Goal: Task Accomplishment & Management: Complete application form

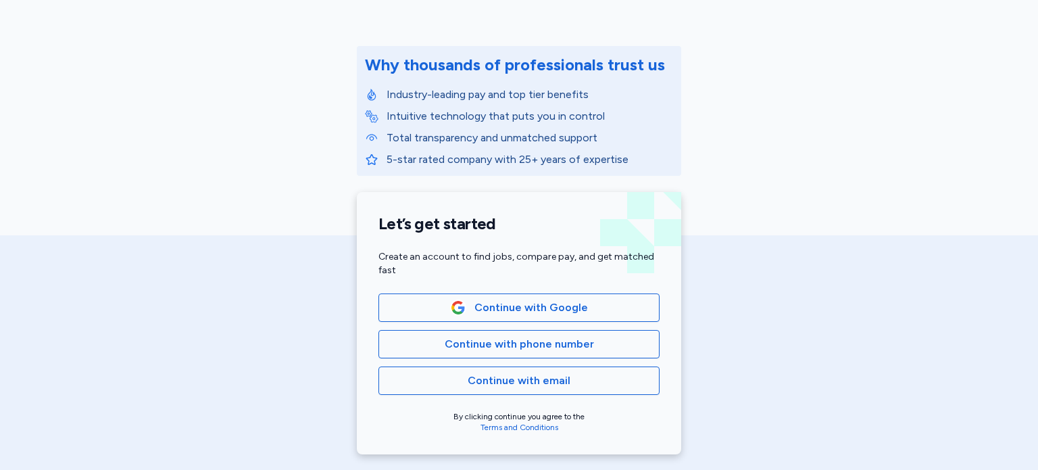
scroll to position [140, 0]
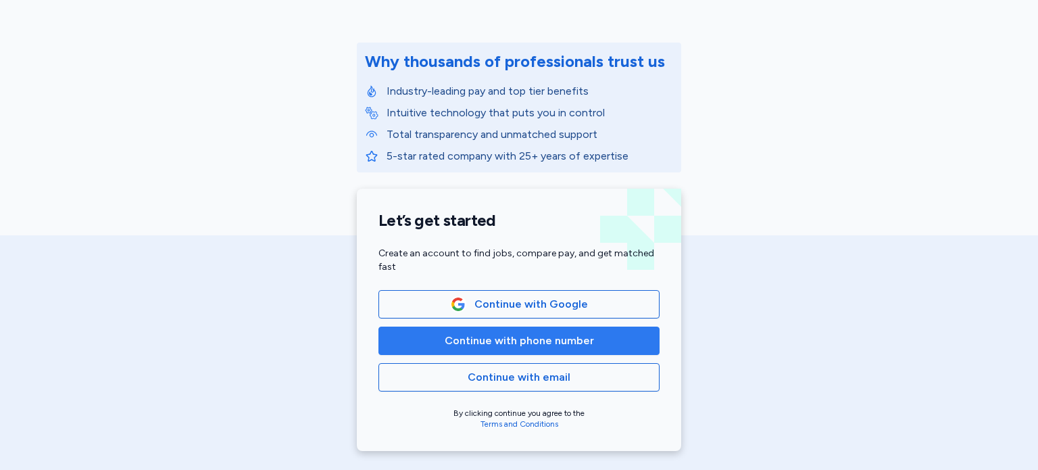
click at [483, 346] on span "Continue with phone number" at bounding box center [519, 341] width 149 height 16
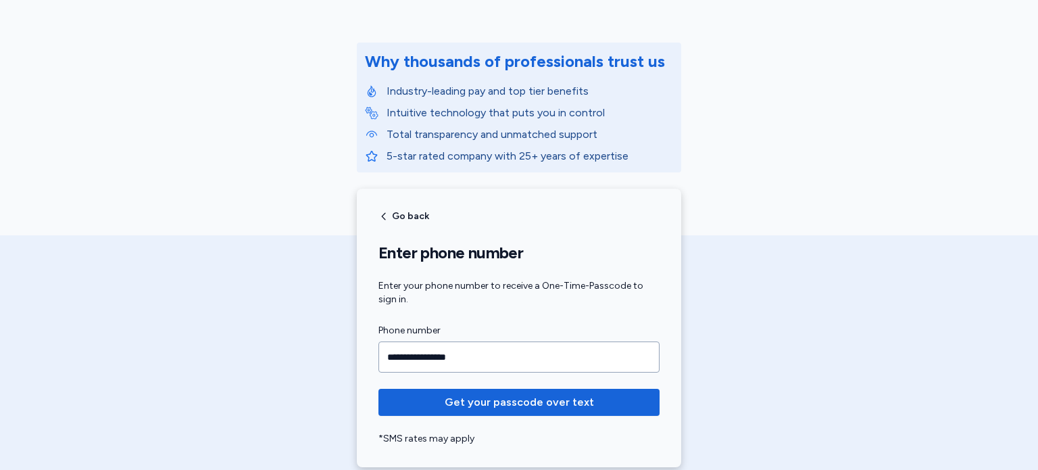
type input "**********"
click at [379, 389] on button "Get your passcode over text" at bounding box center [519, 402] width 281 height 27
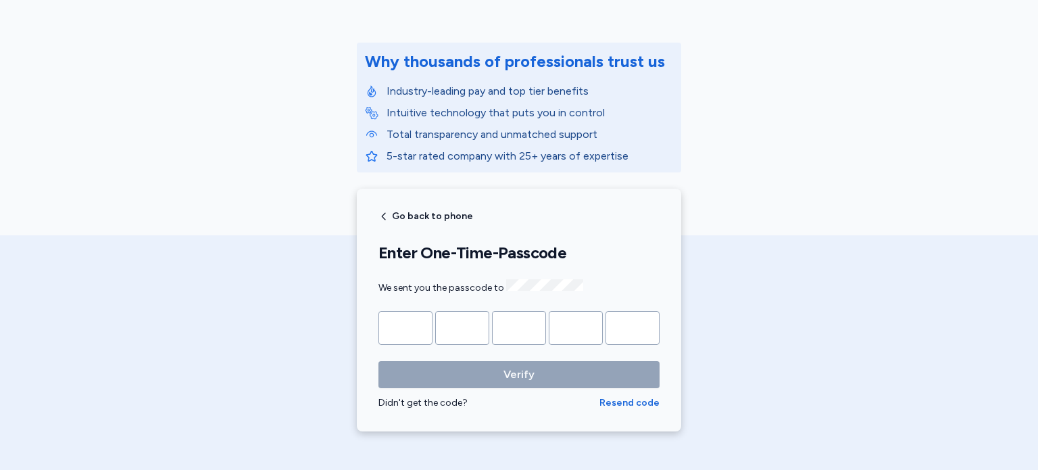
type input "*"
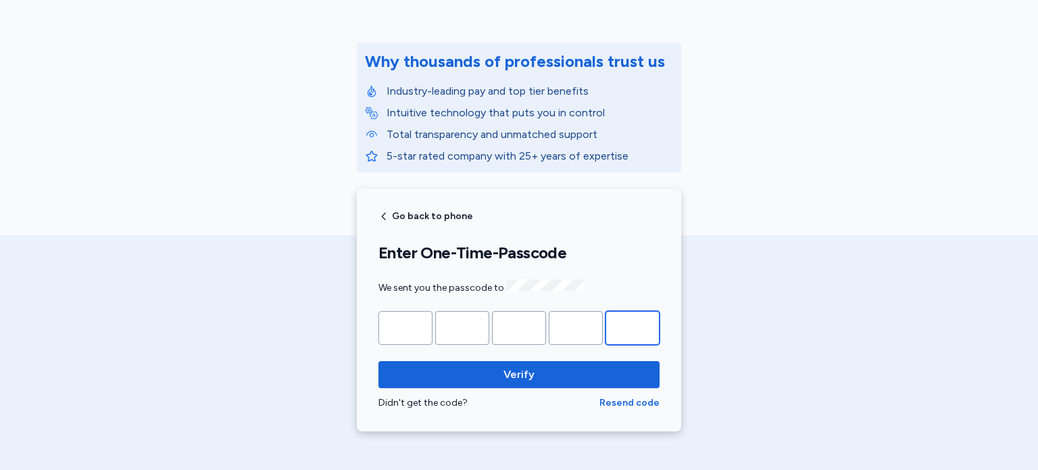
type input "*"
click at [379, 361] on button "Verify" at bounding box center [519, 374] width 281 height 27
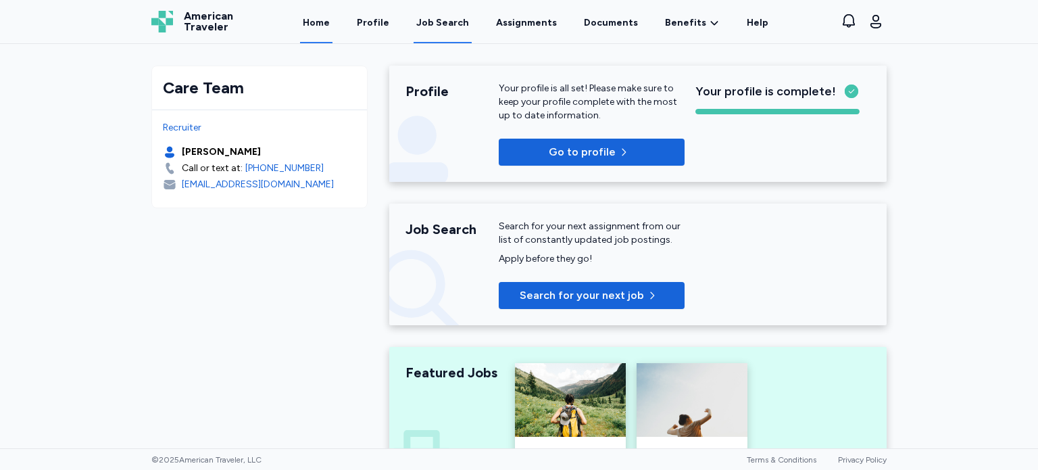
click at [451, 31] on link "Job Search" at bounding box center [443, 22] width 58 height 42
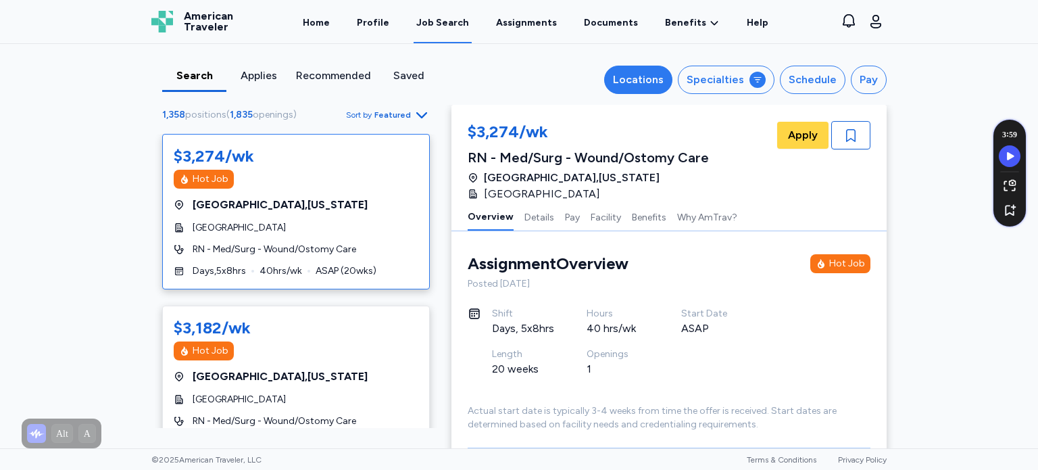
click at [655, 85] on div "Locations" at bounding box center [638, 80] width 51 height 16
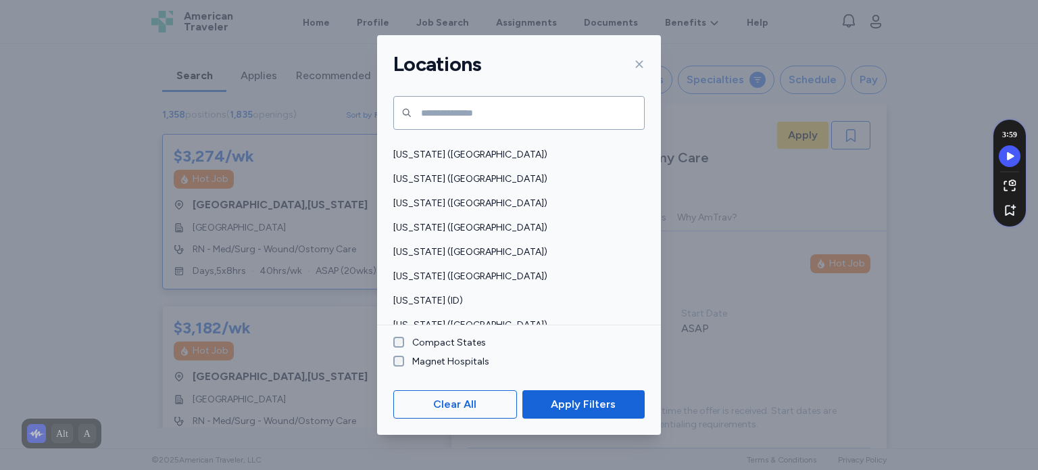
scroll to position [143, 0]
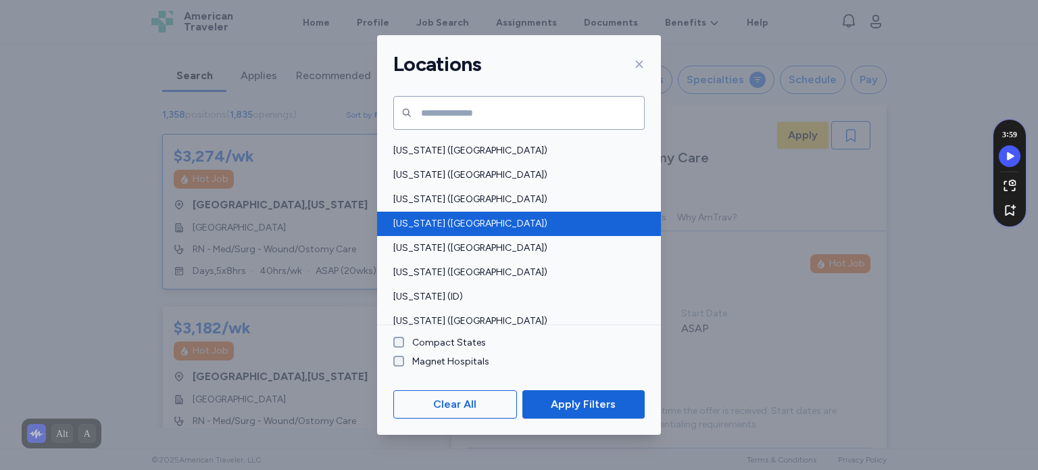
click at [419, 223] on span "[US_STATE] ([GEOGRAPHIC_DATA])" at bounding box center [514, 224] width 243 height 14
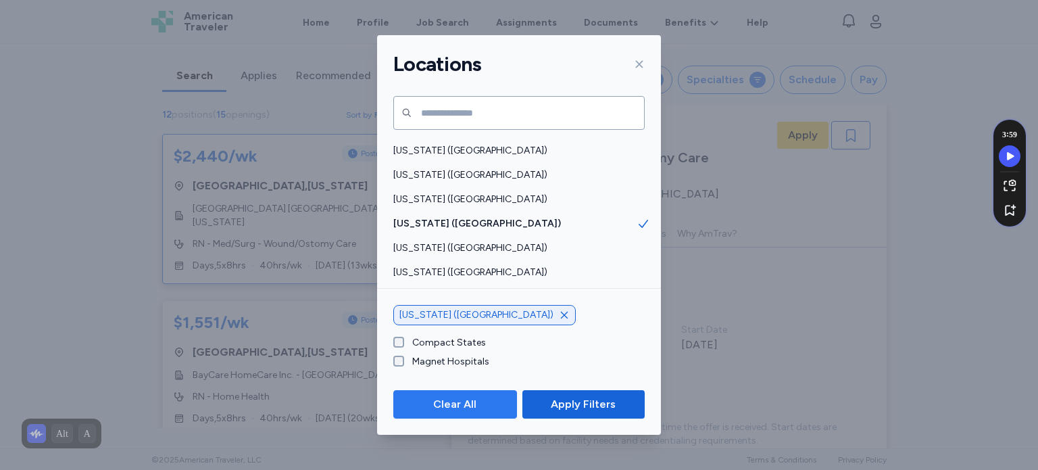
scroll to position [1, 0]
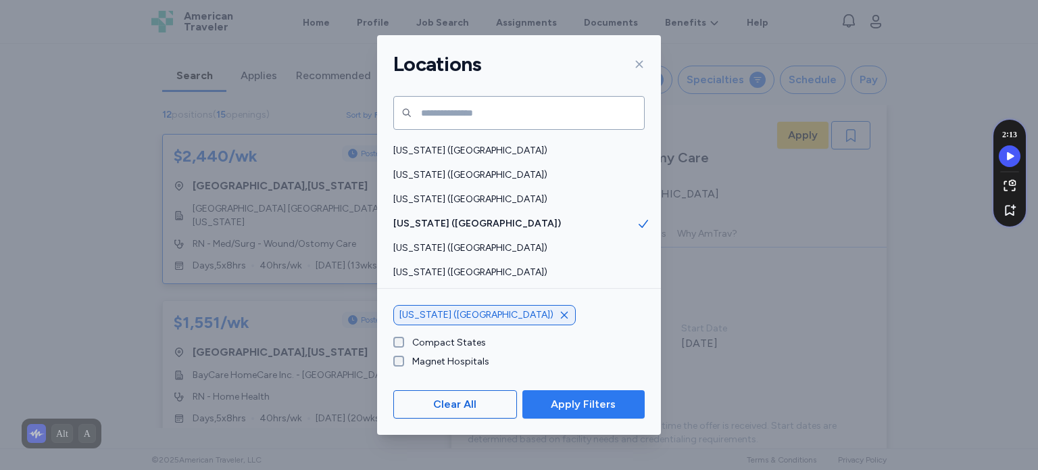
click at [579, 412] on span "Apply Filters" at bounding box center [583, 404] width 65 height 16
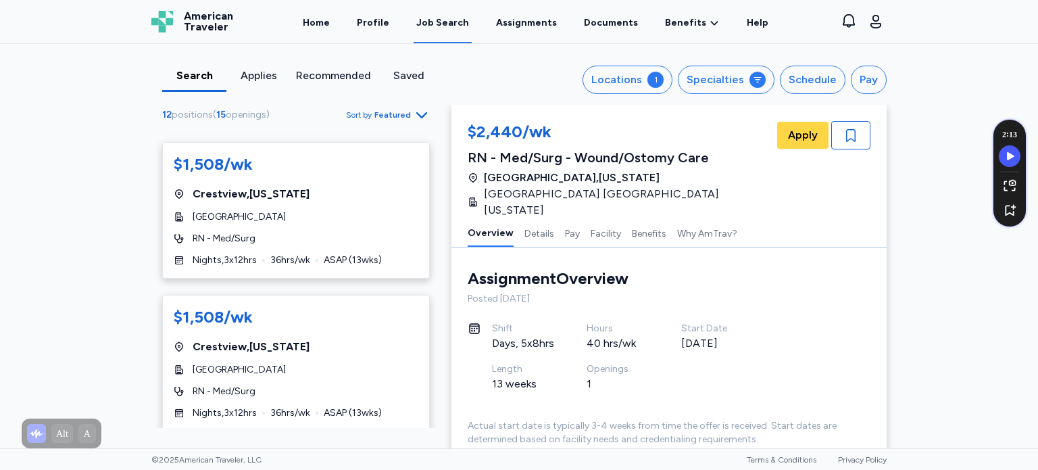
scroll to position [926, 0]
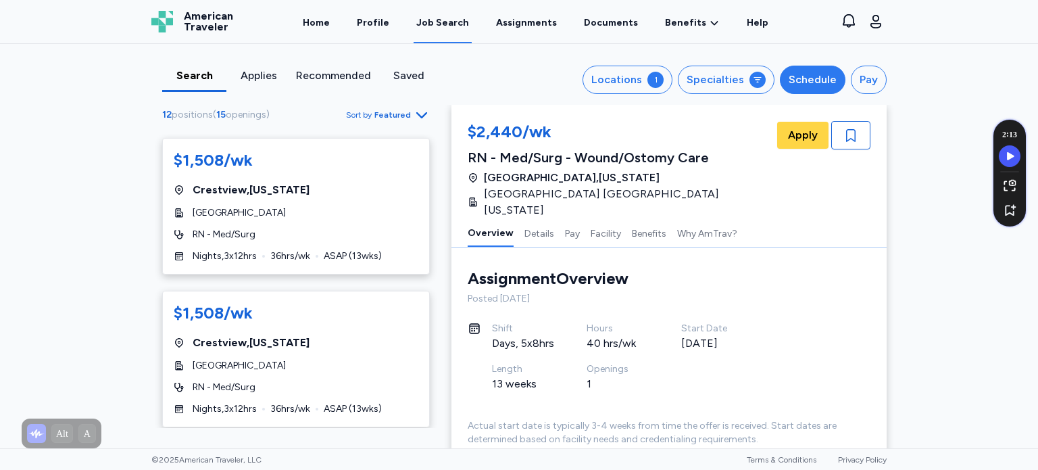
click at [792, 84] on div "Schedule" at bounding box center [813, 80] width 48 height 16
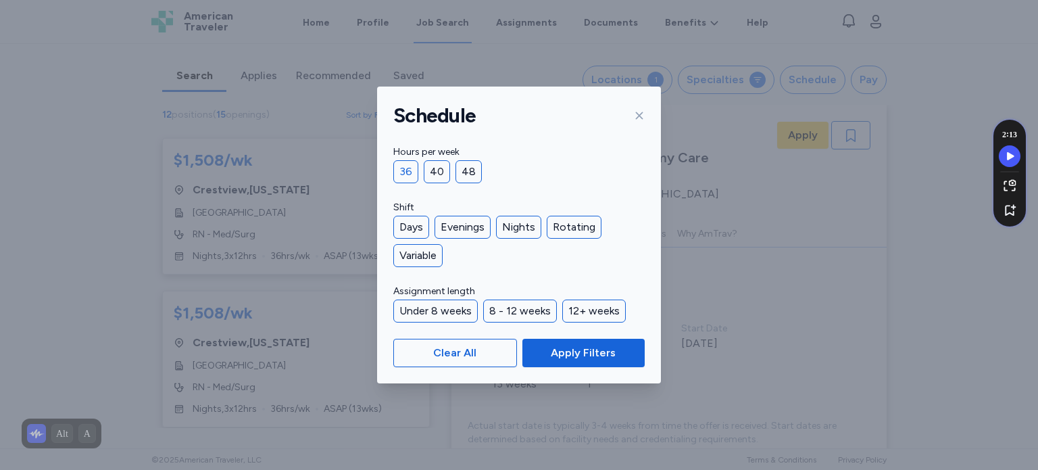
click at [409, 174] on div "36" at bounding box center [405, 171] width 25 height 23
click at [406, 228] on div "Days" at bounding box center [411, 227] width 36 height 23
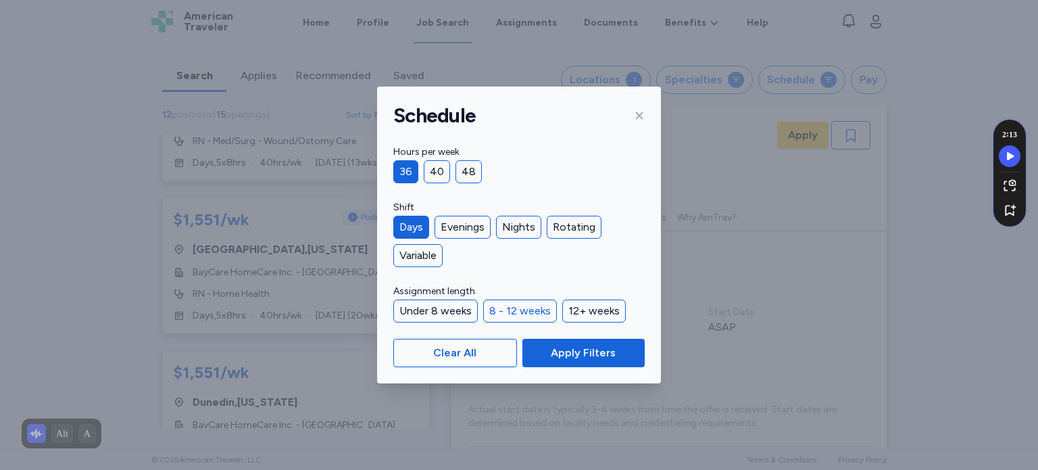
scroll to position [987, 0]
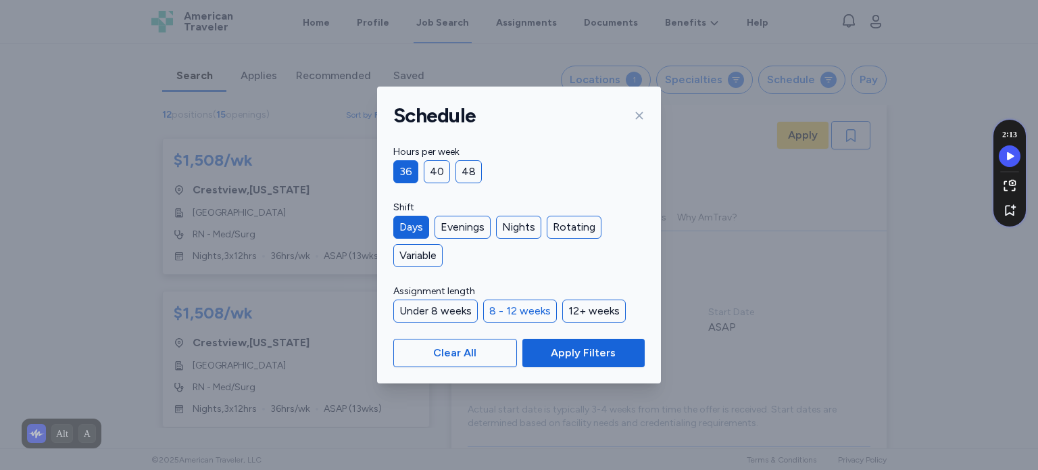
click at [503, 312] on div "8 - 12 weeks" at bounding box center [520, 310] width 74 height 23
click at [550, 354] on span "Apply Filters" at bounding box center [583, 353] width 101 height 16
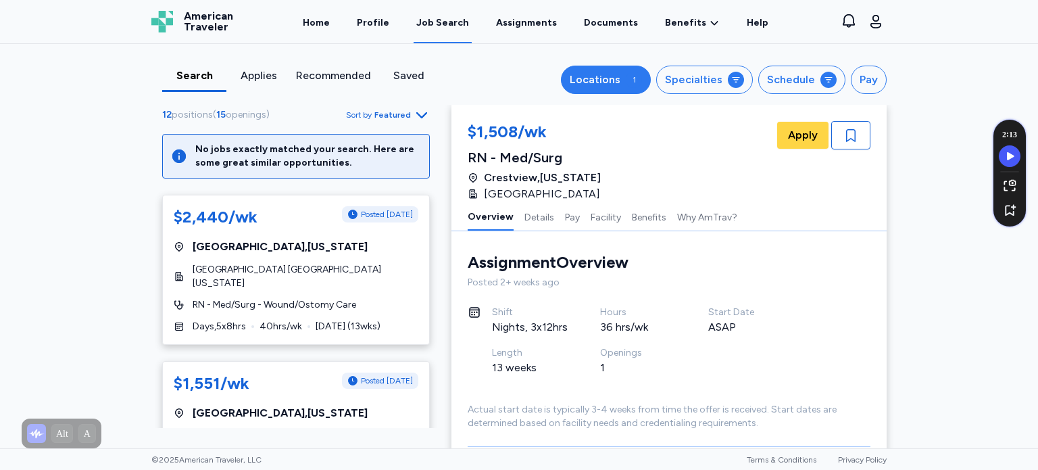
click at [611, 66] on button "Locations 1" at bounding box center [606, 80] width 90 height 28
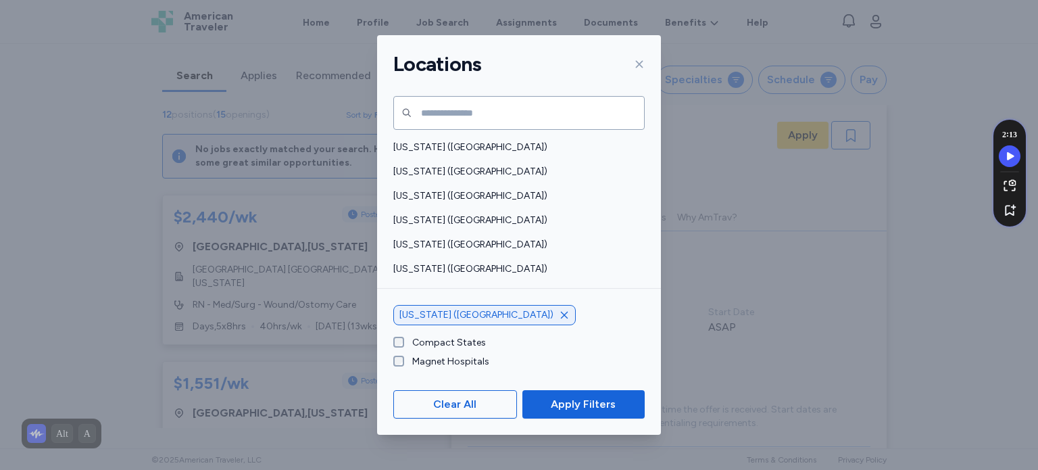
click at [445, 345] on label "Compact States" at bounding box center [445, 343] width 82 height 14
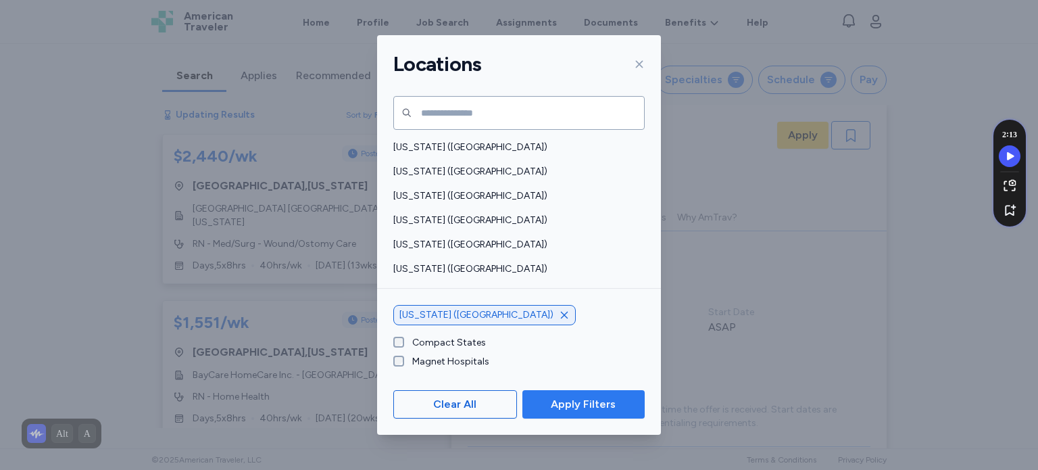
click at [562, 403] on span "Apply Filters" at bounding box center [583, 404] width 65 height 16
